Goal: Find contact information: Find contact information

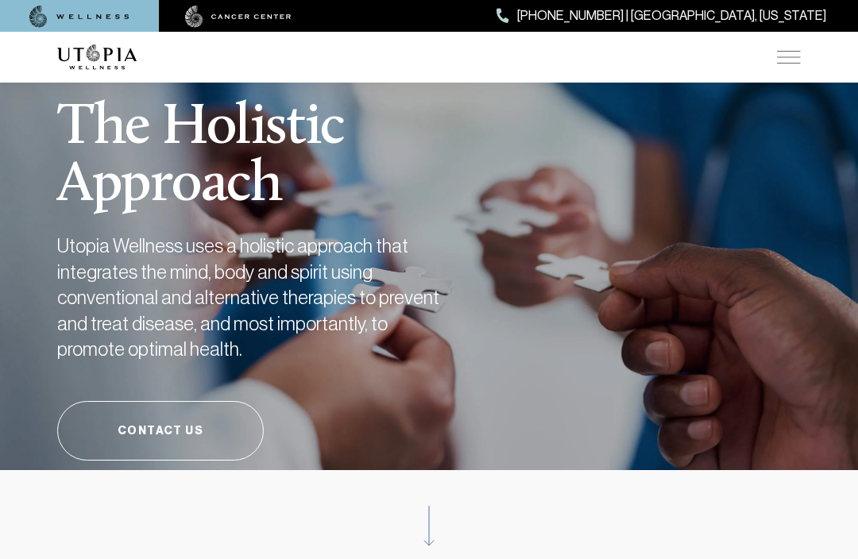
click at [798, 56] on img at bounding box center [789, 57] width 24 height 13
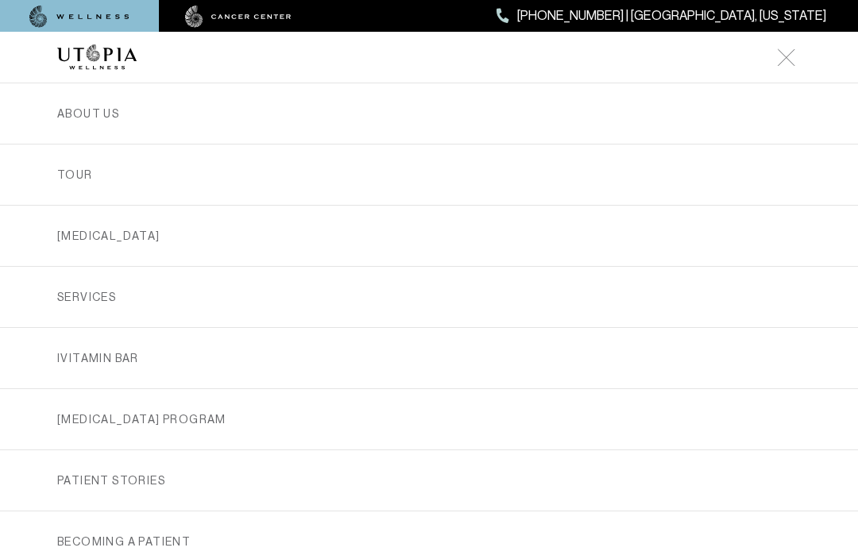
click at [105, 296] on link "SERVICES" at bounding box center [429, 297] width 744 height 60
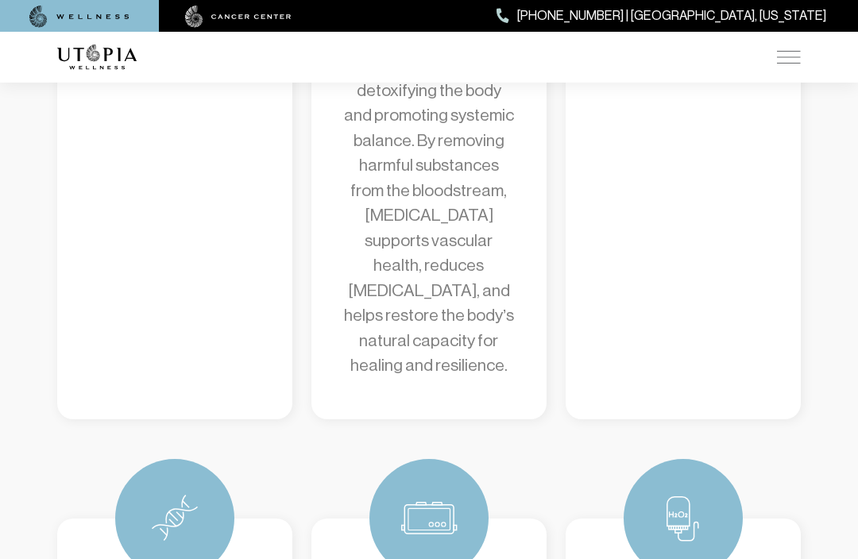
scroll to position [1119, 0]
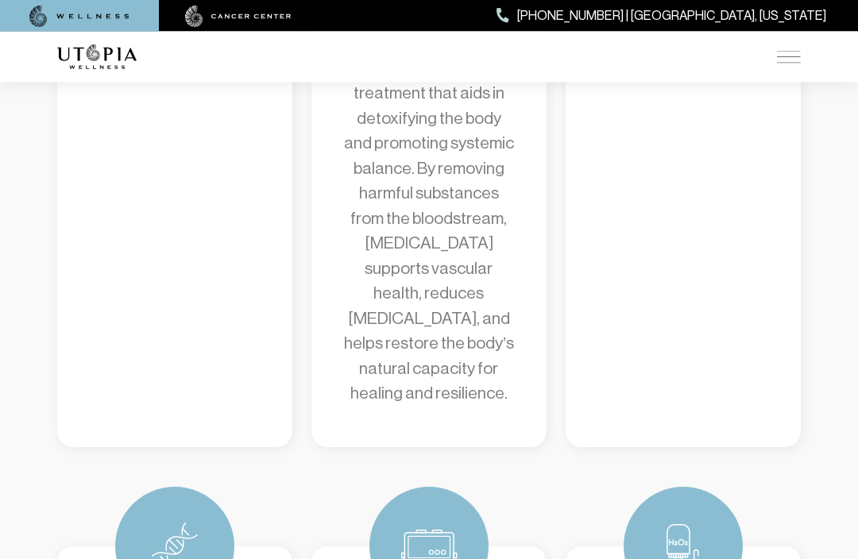
click at [787, 54] on img at bounding box center [789, 57] width 24 height 13
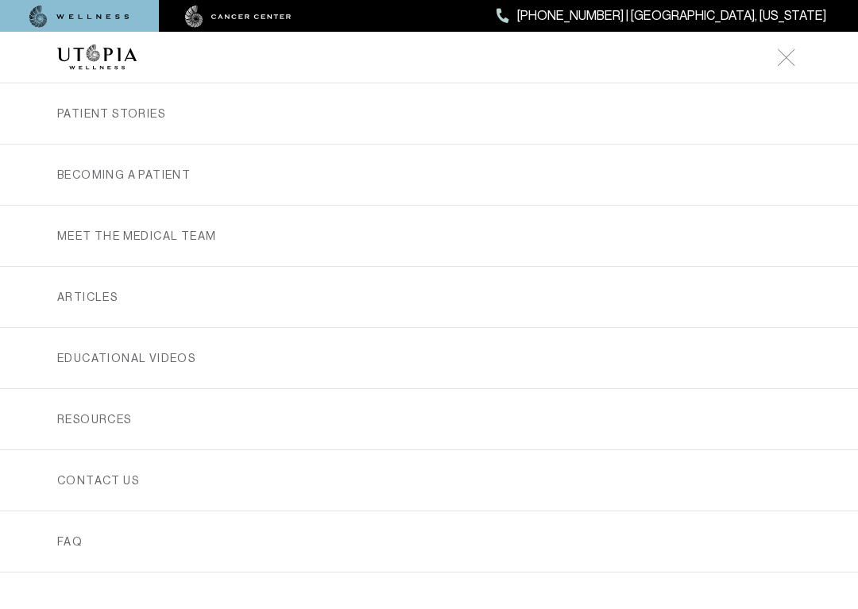
scroll to position [358, 0]
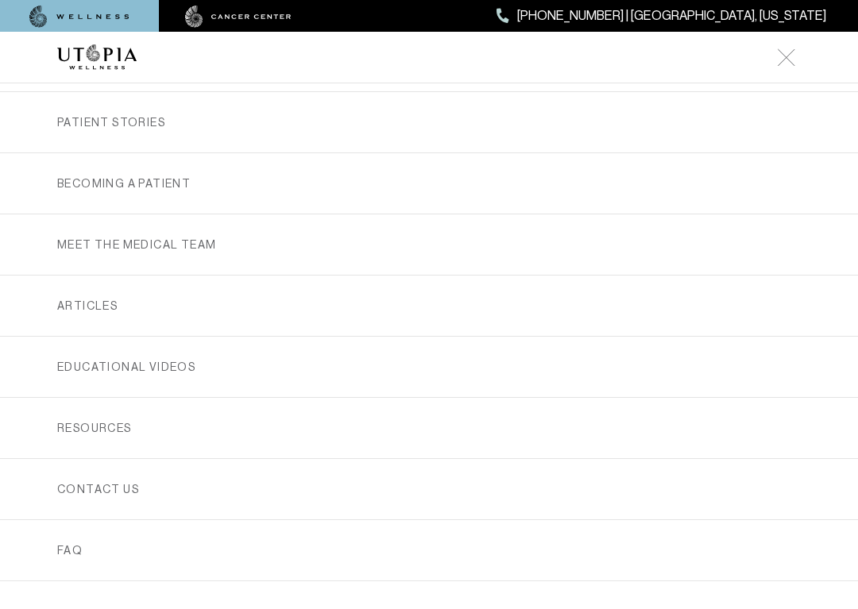
click at [361, 425] on link "RESOURCES" at bounding box center [429, 428] width 744 height 60
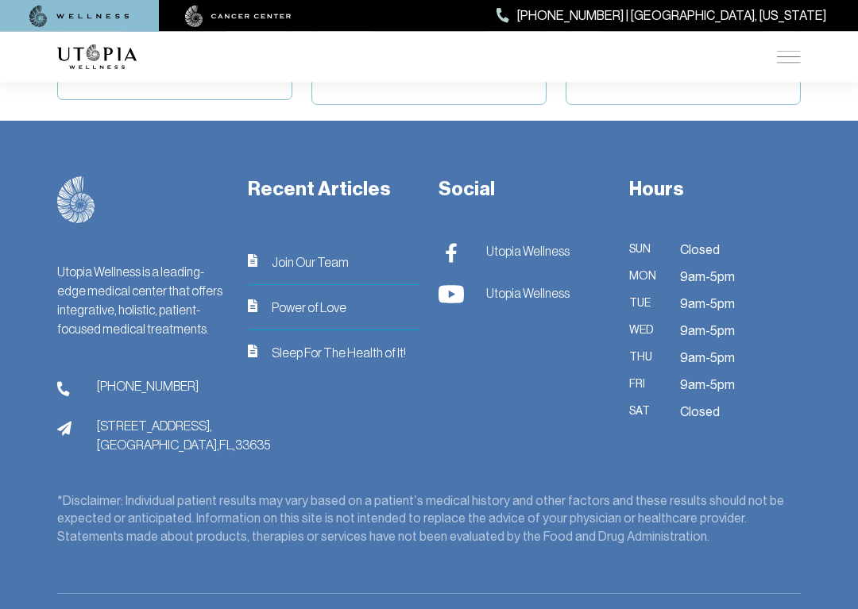
scroll to position [992, 0]
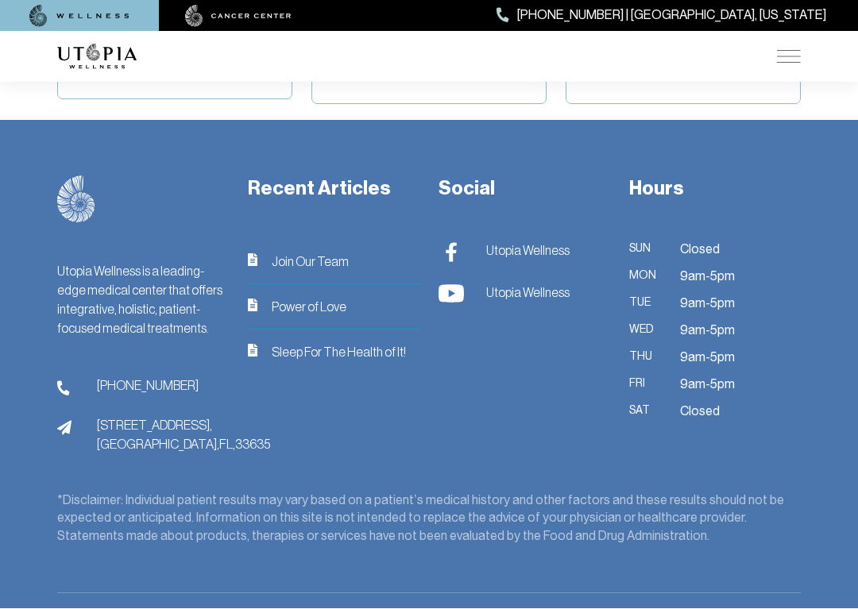
click at [370, 345] on span "Sleep For The Health of It!" at bounding box center [339, 352] width 134 height 19
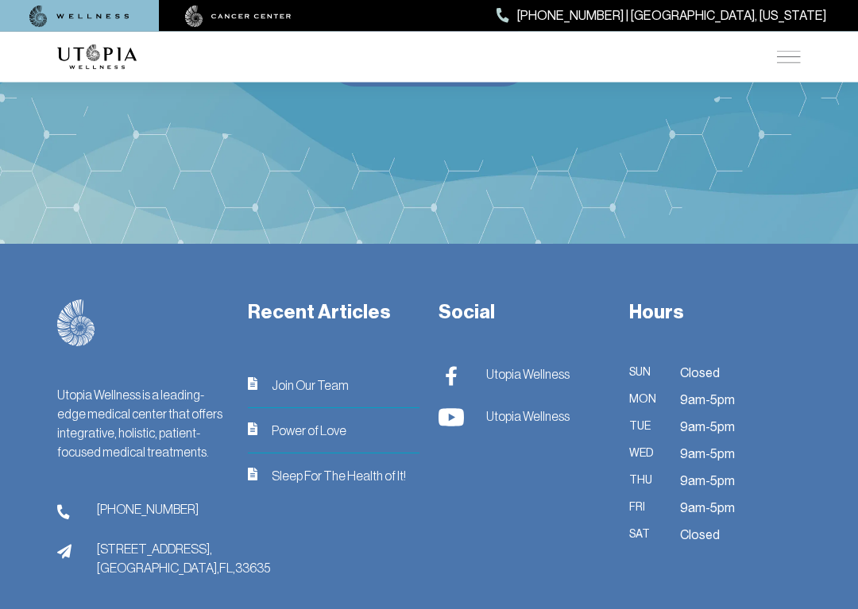
scroll to position [2193, 0]
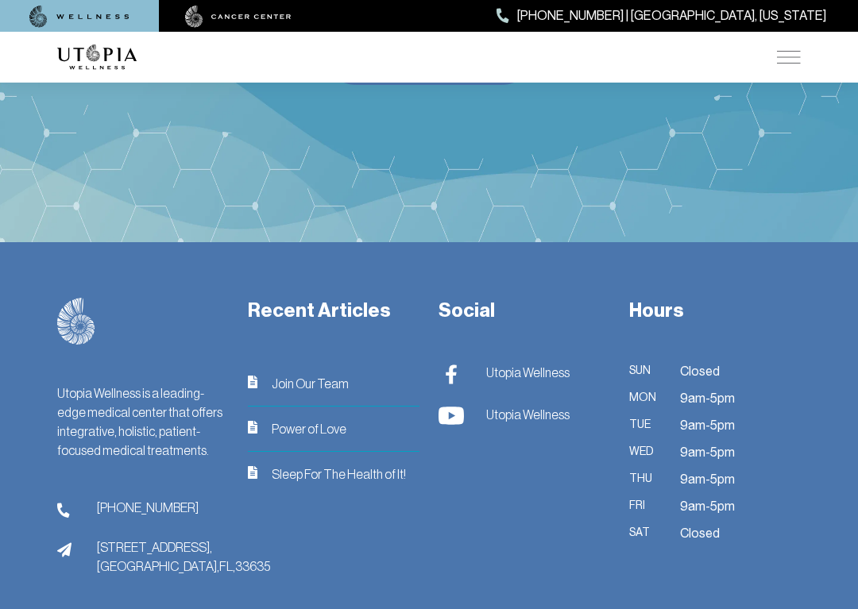
click at [428, 471] on div "Recent Articles Join Our Team Power of Love Sleep For The Health of It!" at bounding box center [333, 437] width 191 height 278
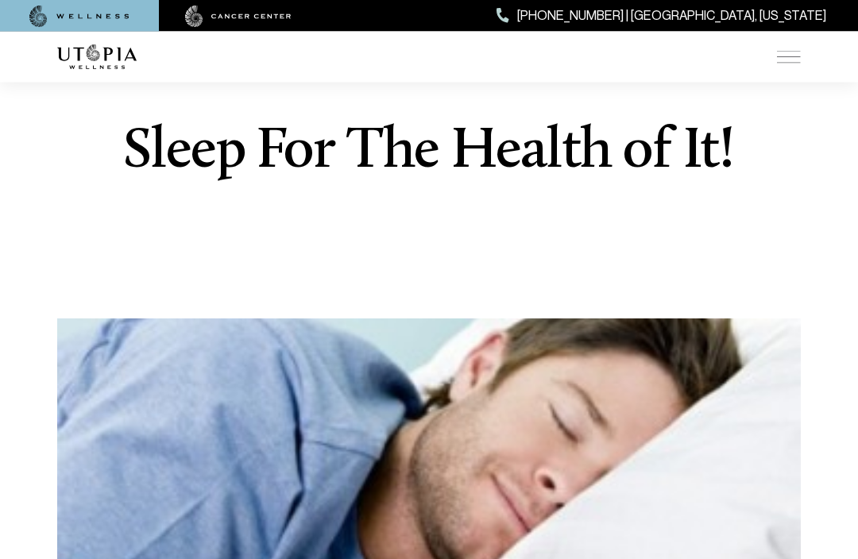
scroll to position [0, 0]
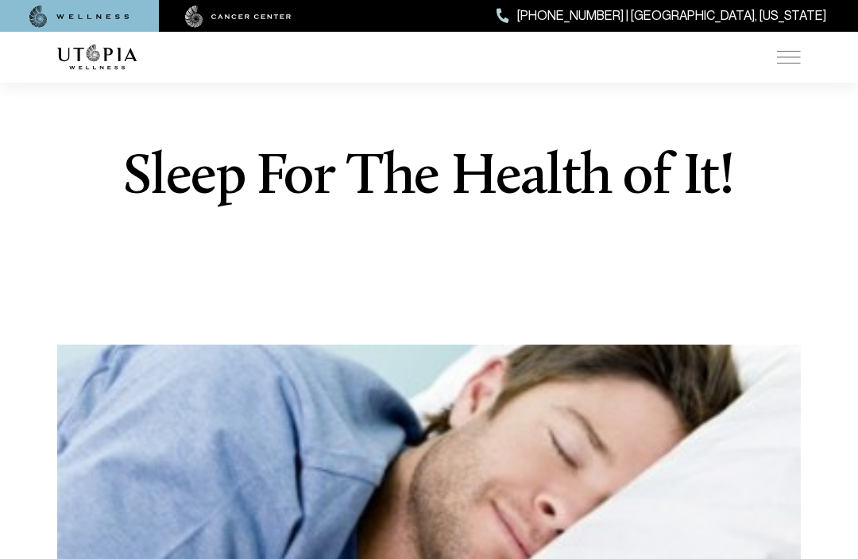
click at [796, 56] on img at bounding box center [789, 57] width 24 height 13
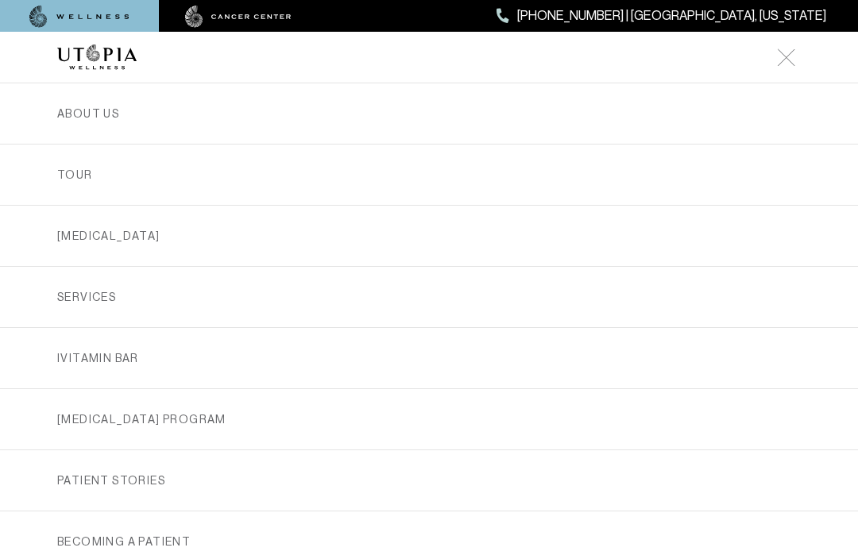
click at [118, 54] on img at bounding box center [96, 57] width 79 height 25
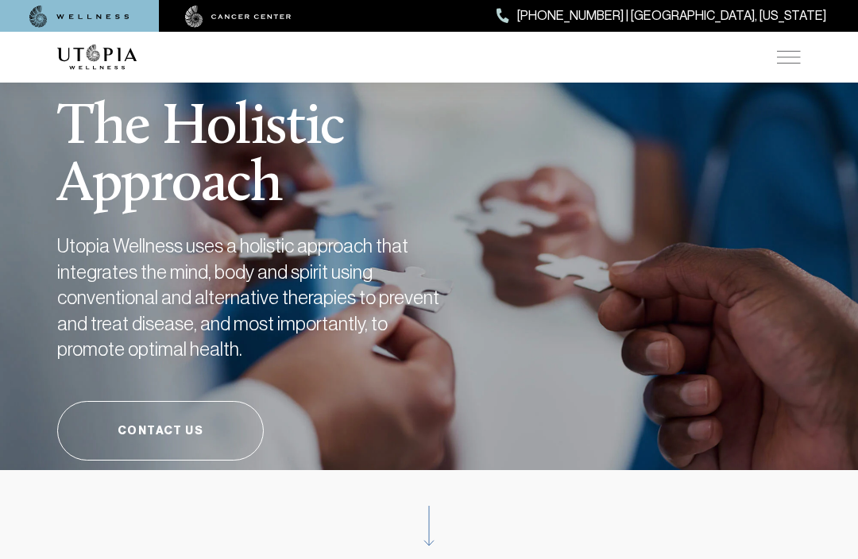
click at [795, 44] on div "ABOUT US [MEDICAL_DATA] SERVICES Services Overview [MEDICAL_DATA]: What It Is, …" at bounding box center [429, 57] width 744 height 51
click at [798, 56] on img at bounding box center [789, 57] width 24 height 13
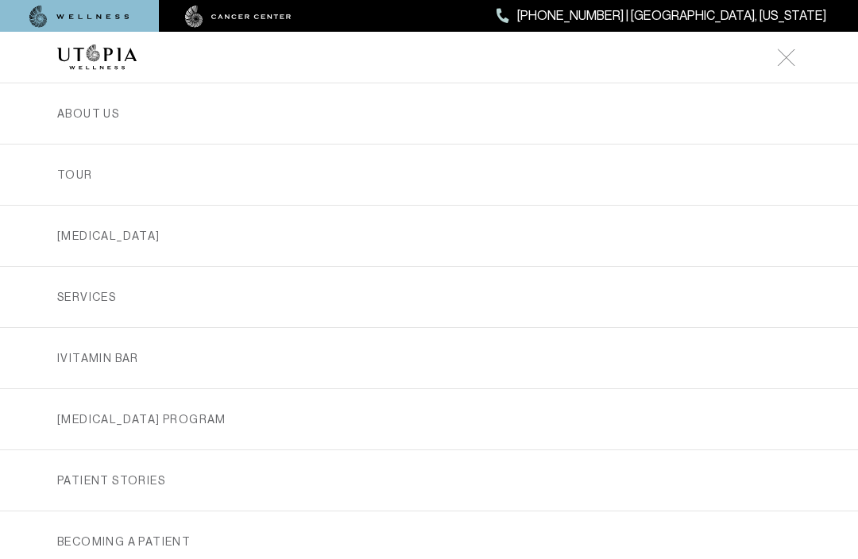
click at [114, 114] on link "ABOUT US" at bounding box center [429, 113] width 744 height 60
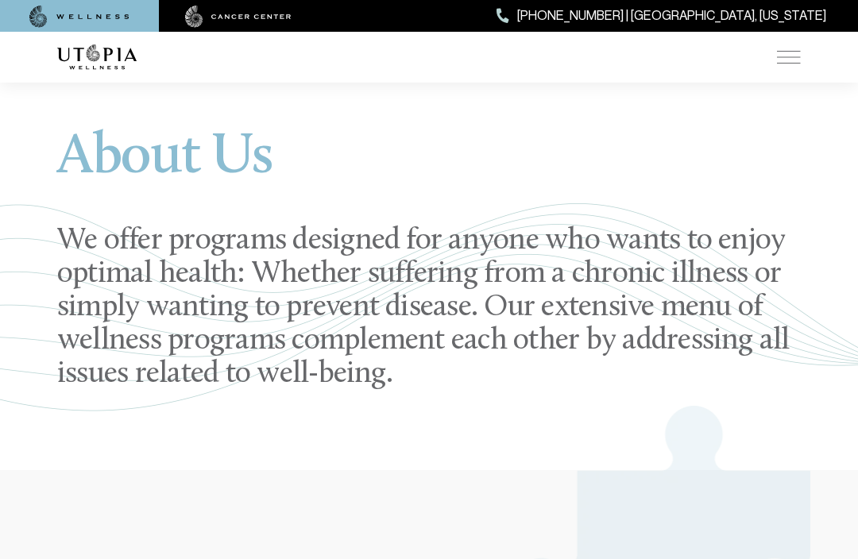
click at [791, 59] on img at bounding box center [789, 57] width 24 height 13
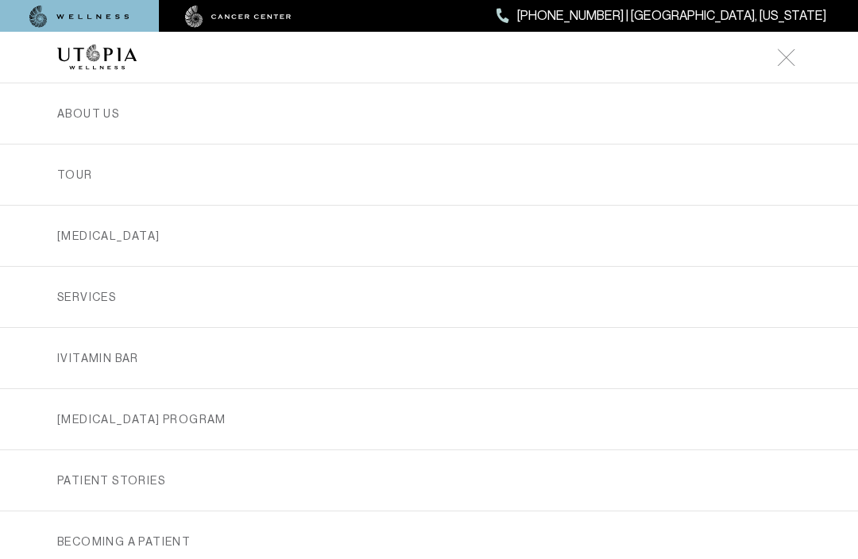
click at [122, 303] on link "SERVICES" at bounding box center [429, 297] width 744 height 60
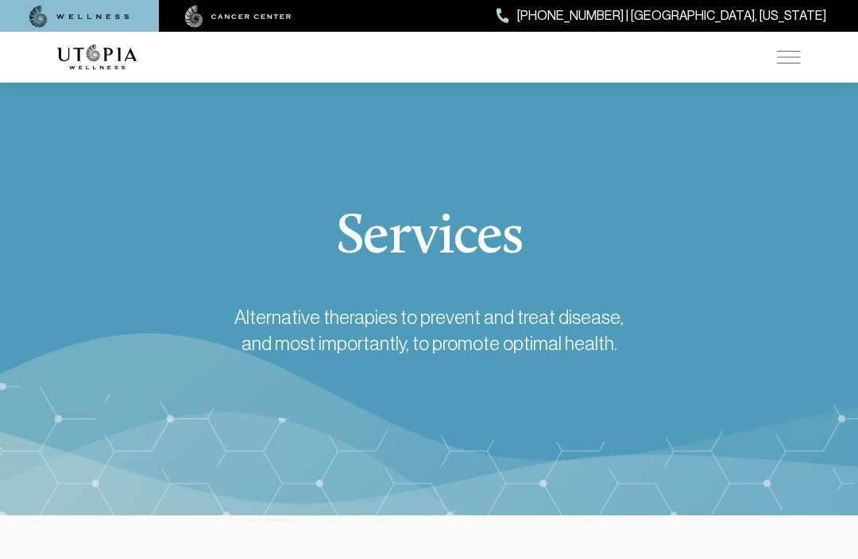
click at [799, 54] on img at bounding box center [789, 57] width 24 height 13
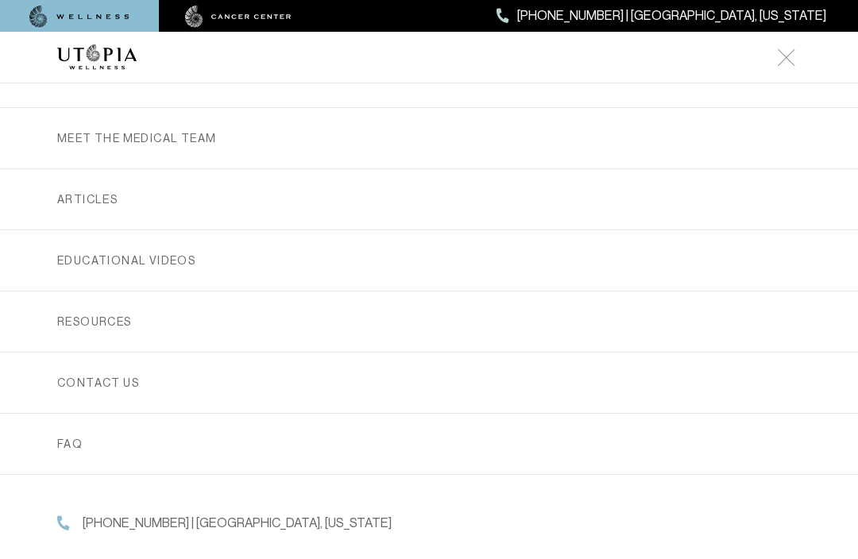
scroll to position [470, 0]
click at [471, 319] on link "RESOURCES" at bounding box center [429, 322] width 744 height 60
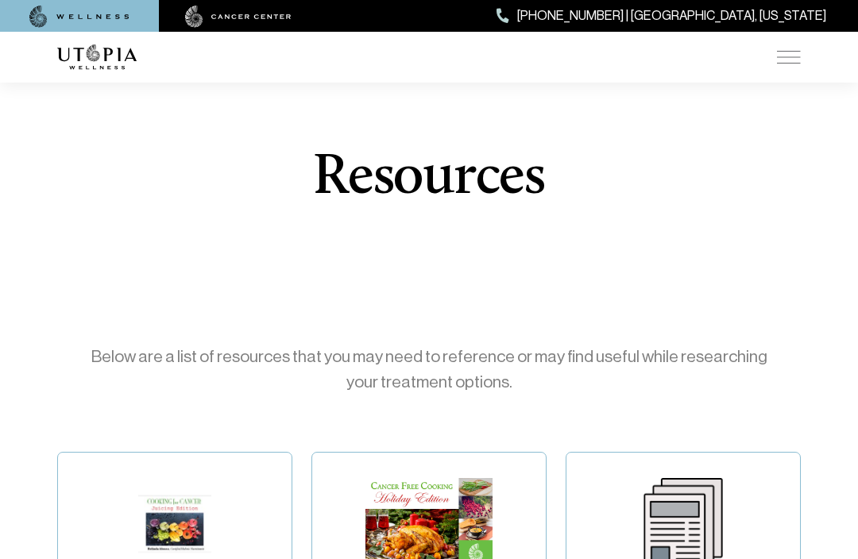
click at [787, 51] on img at bounding box center [789, 57] width 24 height 13
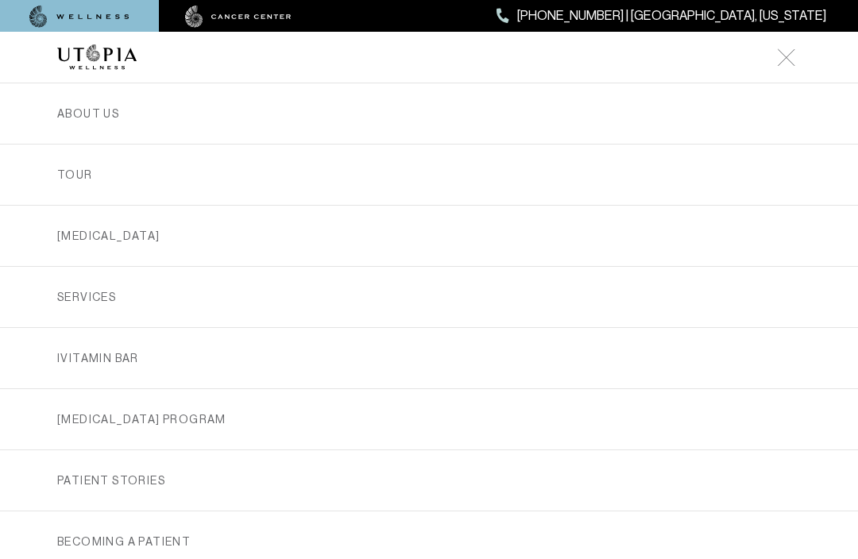
click at [254, 372] on link "iVitamin Bar" at bounding box center [429, 358] width 744 height 60
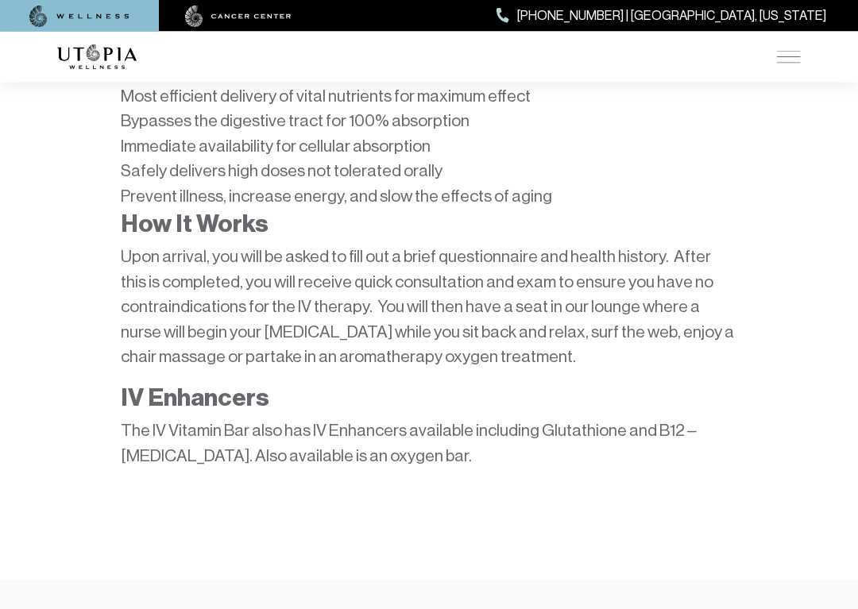
scroll to position [656, 0]
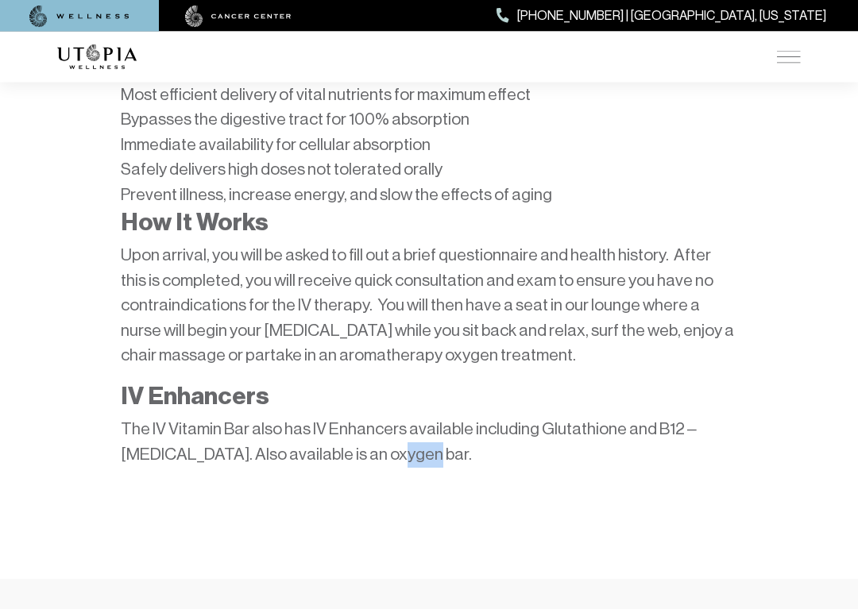
click at [532, 482] on section "At Utopia Wellness is an exciting new paradigm in integrative and functional me…" at bounding box center [429, 220] width 858 height 720
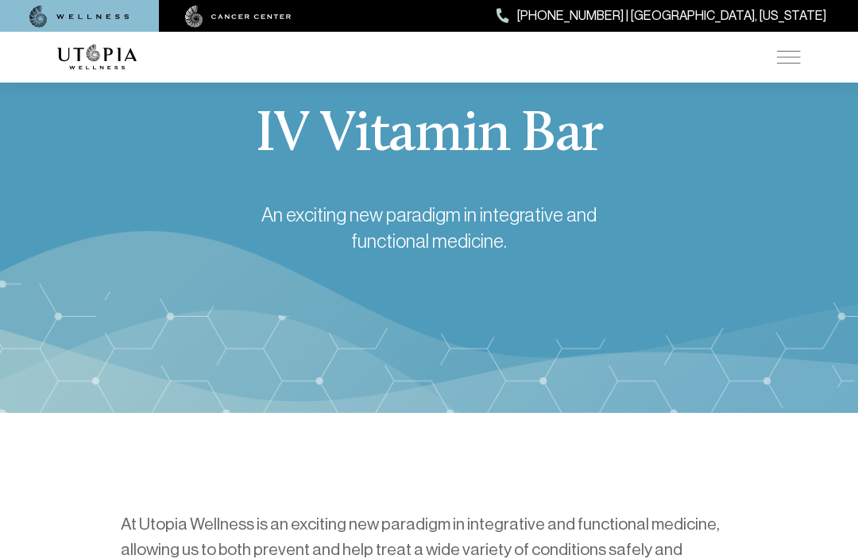
scroll to position [0, 0]
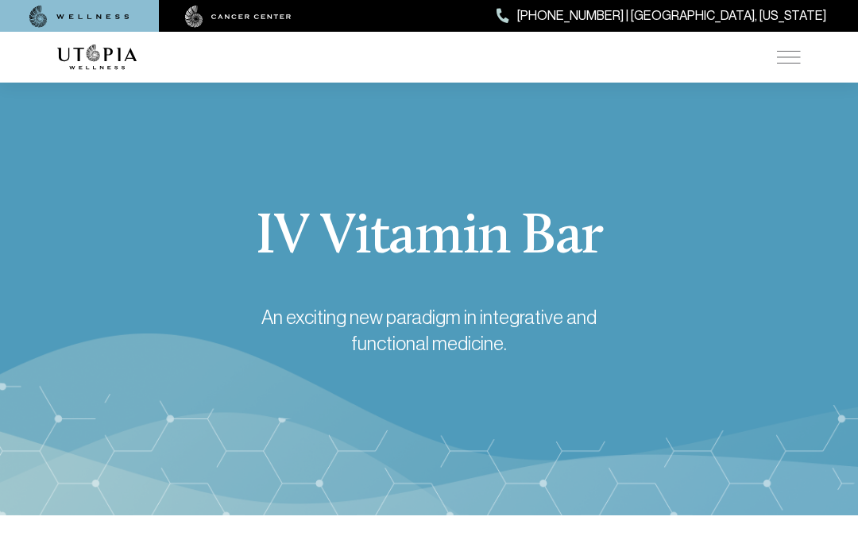
click at [800, 56] on img at bounding box center [789, 57] width 24 height 13
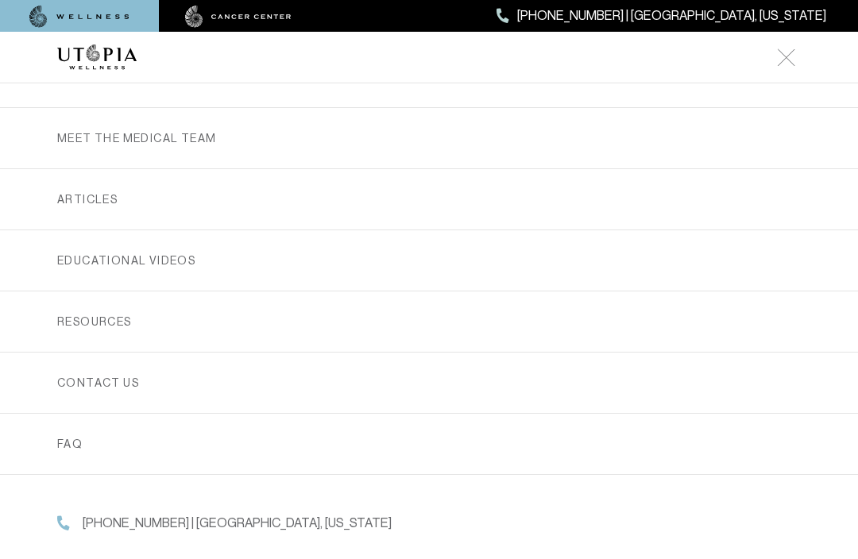
scroll to position [470, 0]
click at [135, 388] on link "Contact us" at bounding box center [429, 383] width 744 height 60
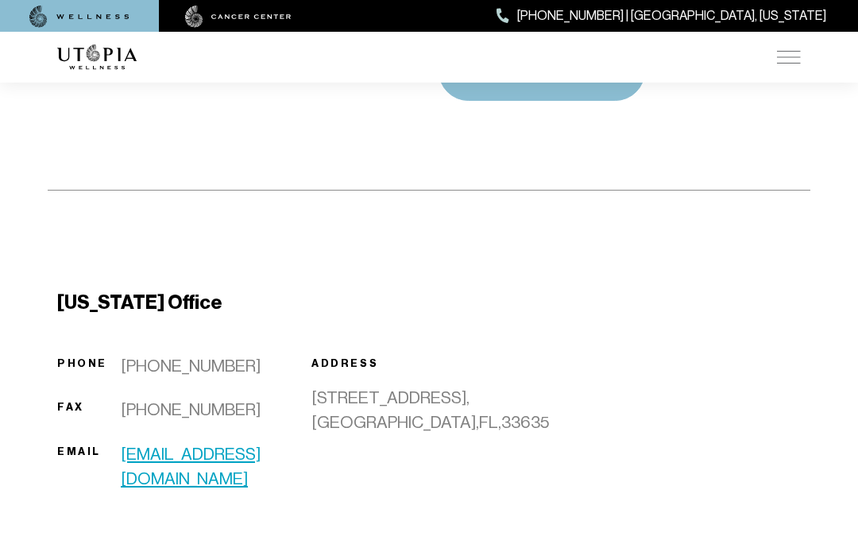
scroll to position [1024, 0]
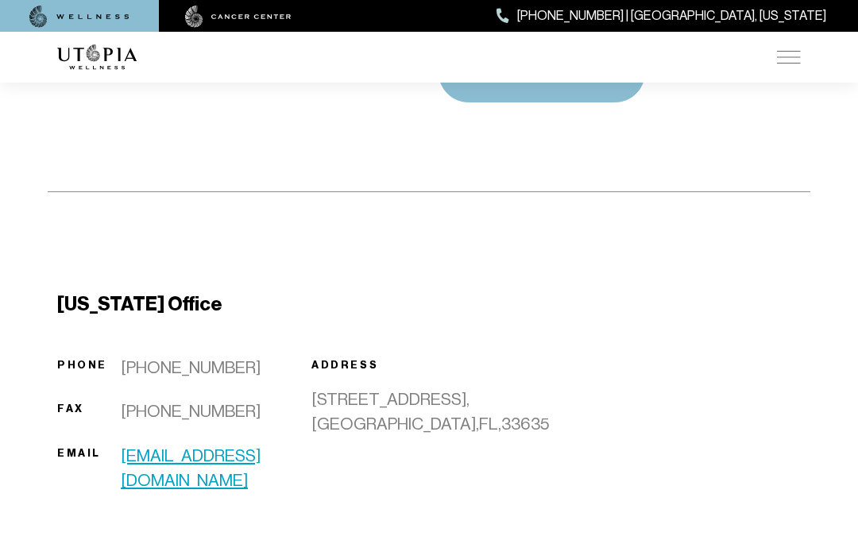
click at [251, 454] on link "[EMAIL_ADDRESS][DOMAIN_NAME]" at bounding box center [207, 469] width 172 height 50
click at [259, 465] on link "[EMAIL_ADDRESS][DOMAIN_NAME]" at bounding box center [207, 469] width 172 height 50
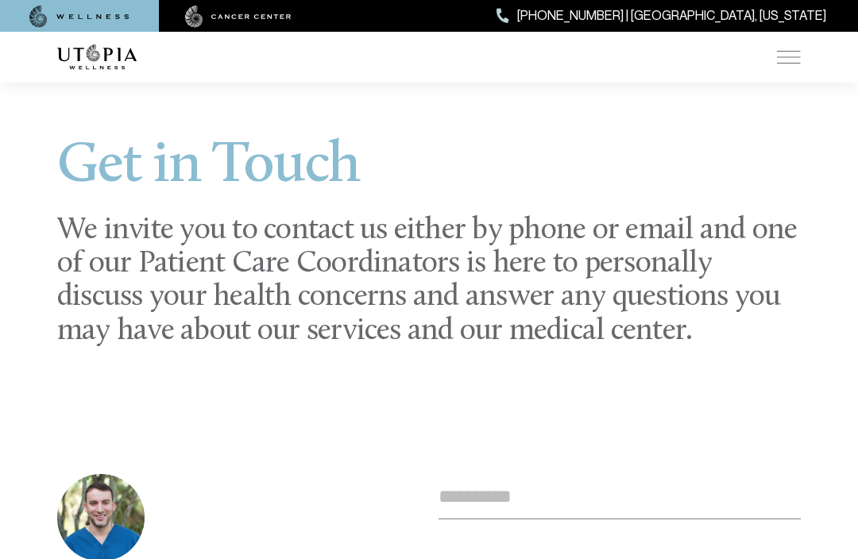
scroll to position [0, 0]
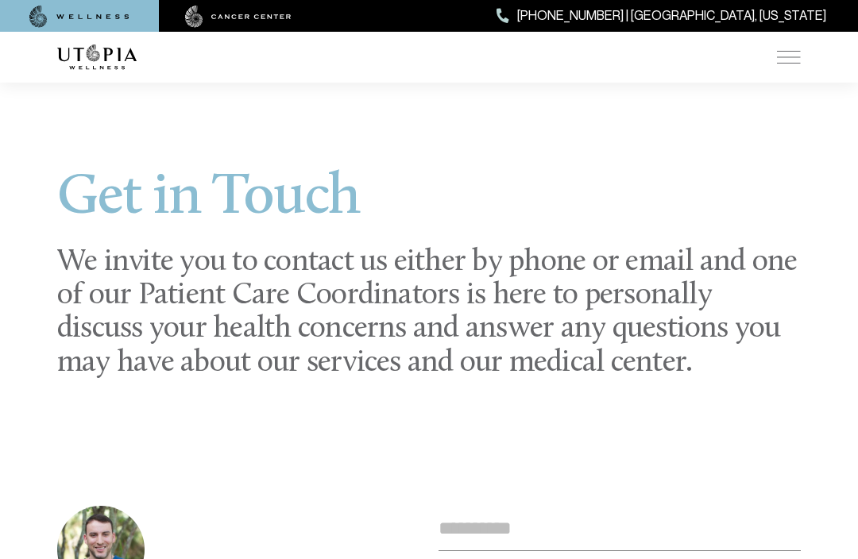
click at [810, 52] on div "ABOUT US [MEDICAL_DATA] SERVICES Services Overview [MEDICAL_DATA]: What It Is, …" at bounding box center [429, 57] width 763 height 51
click at [791, 59] on img at bounding box center [789, 57] width 24 height 13
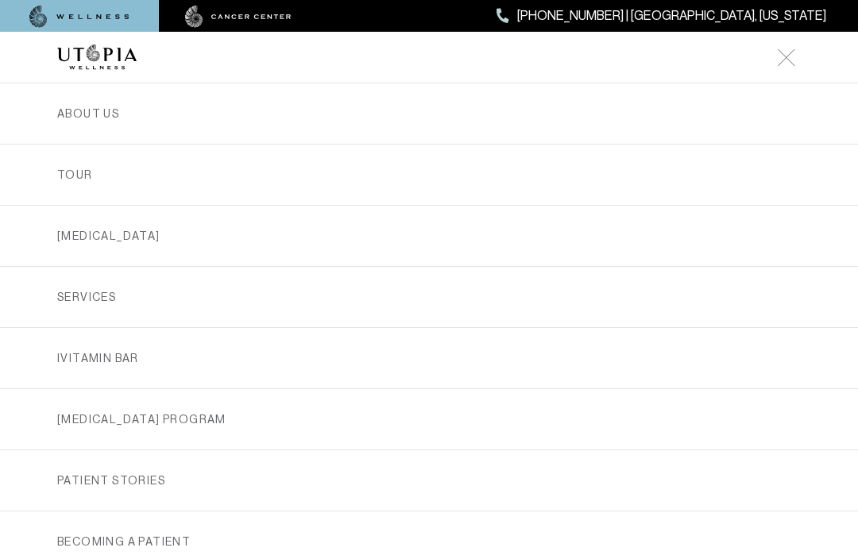
click at [85, 182] on link "TOUR" at bounding box center [429, 175] width 744 height 60
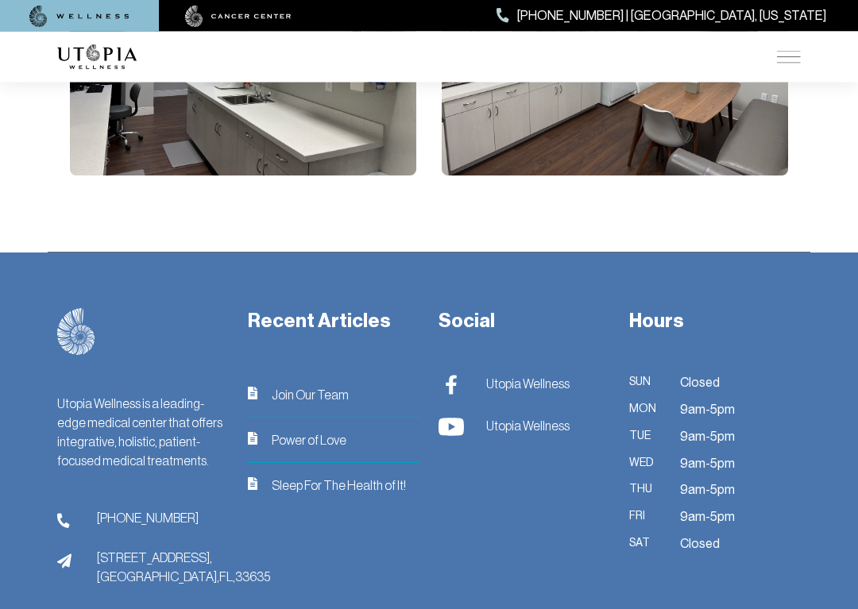
scroll to position [3677, 0]
click at [537, 416] on span "Utopia Wellness" at bounding box center [527, 425] width 83 height 19
click at [462, 417] on img at bounding box center [451, 427] width 25 height 20
